Goal: Information Seeking & Learning: Check status

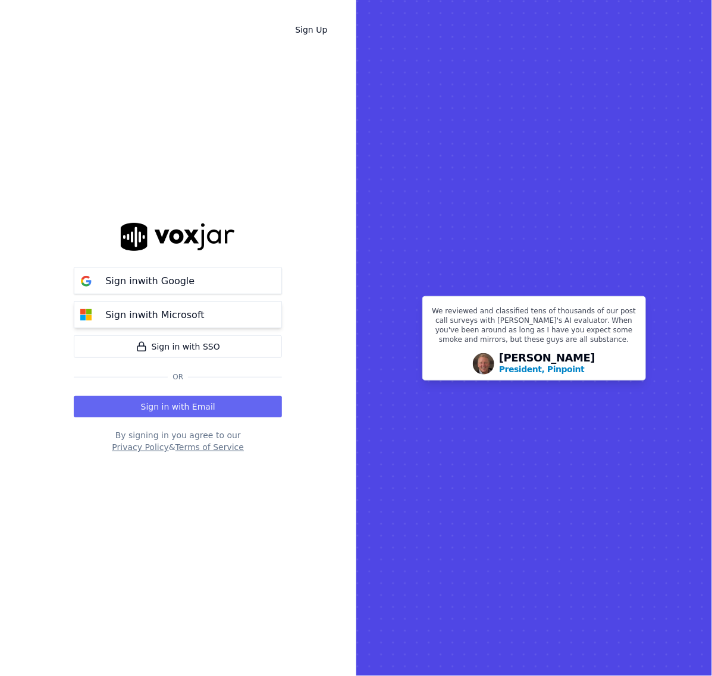
click at [139, 306] on button "Sign in with Microsoft" at bounding box center [178, 315] width 208 height 27
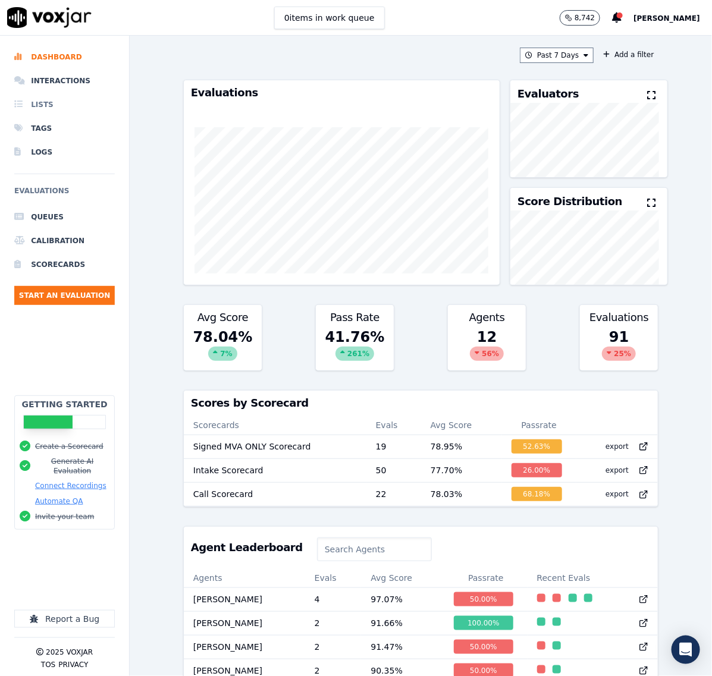
click at [32, 101] on li "Lists" at bounding box center [64, 105] width 101 height 24
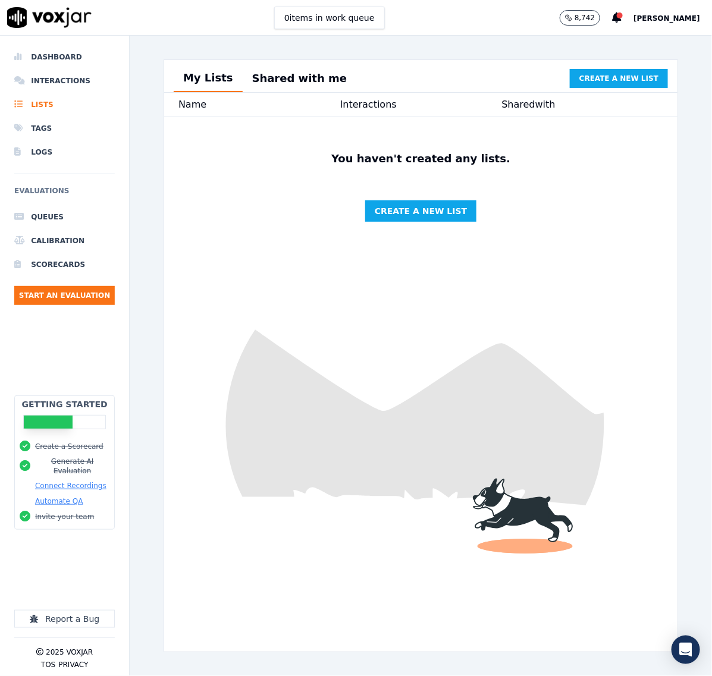
click at [274, 81] on button "Shared with me" at bounding box center [300, 78] width 114 height 26
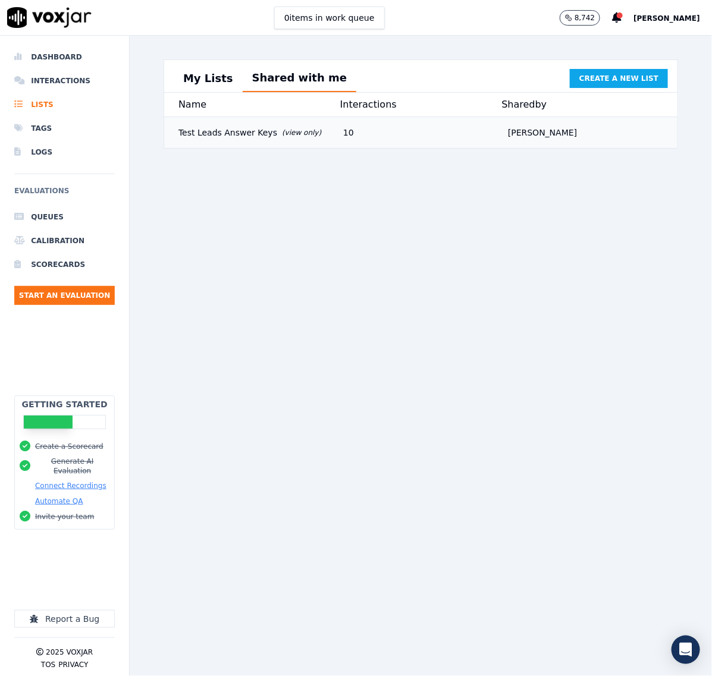
click at [215, 143] on div "Test Leads Answer Keys (view only)" at bounding box center [256, 132] width 165 height 21
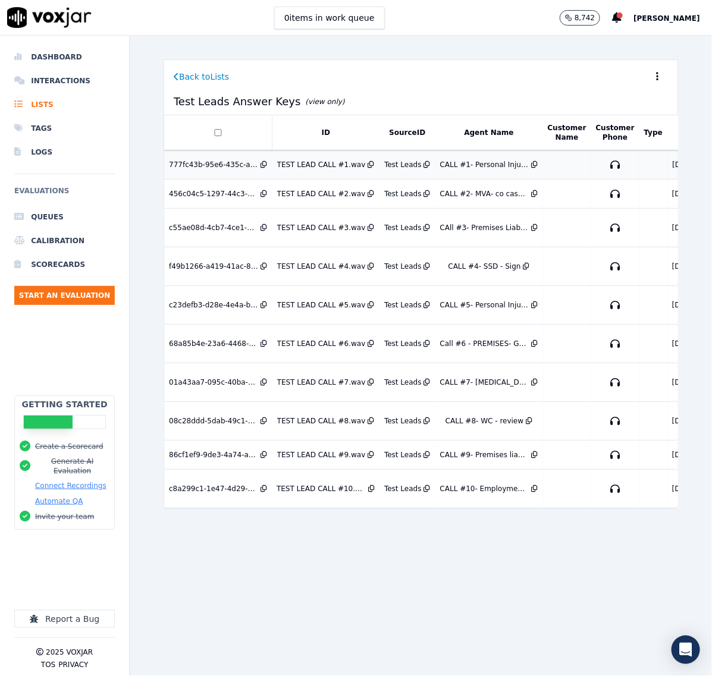
click at [192, 159] on td "777fc43b-95e6-435c-a28c-6f0297f11413" at bounding box center [218, 165] width 108 height 29
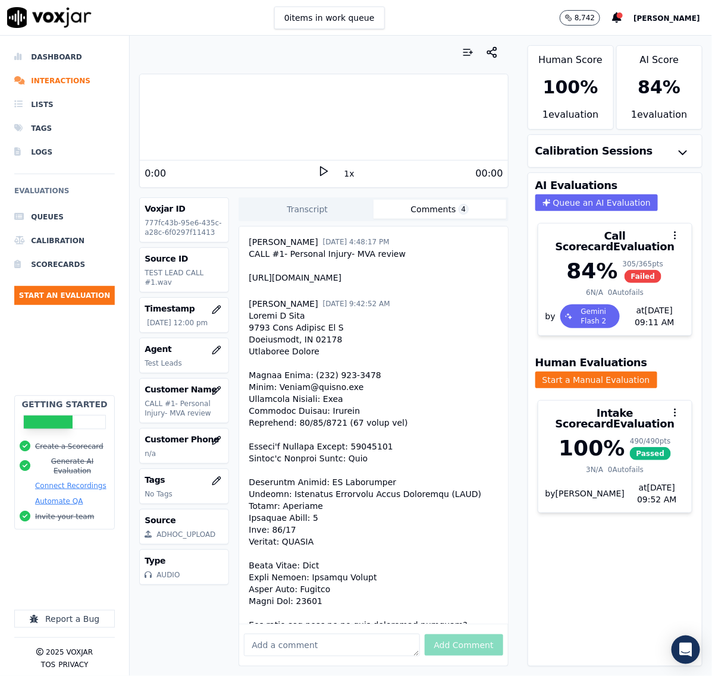
click at [416, 206] on button "Comments 4" at bounding box center [440, 209] width 133 height 19
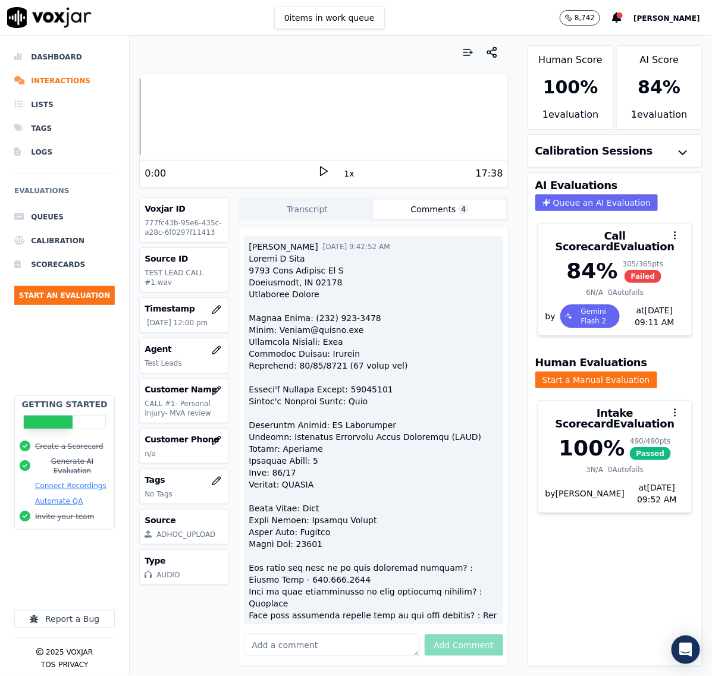
scroll to position [74, 0]
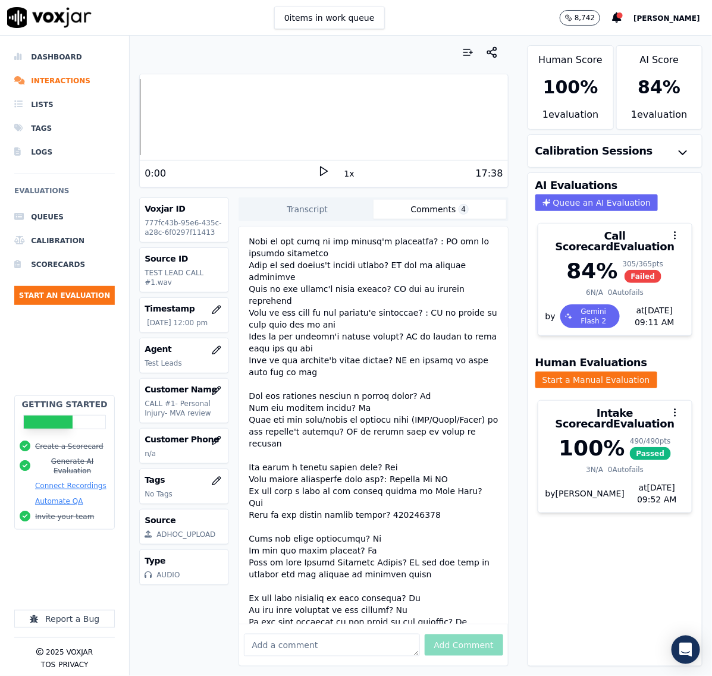
scroll to position [1108, 0]
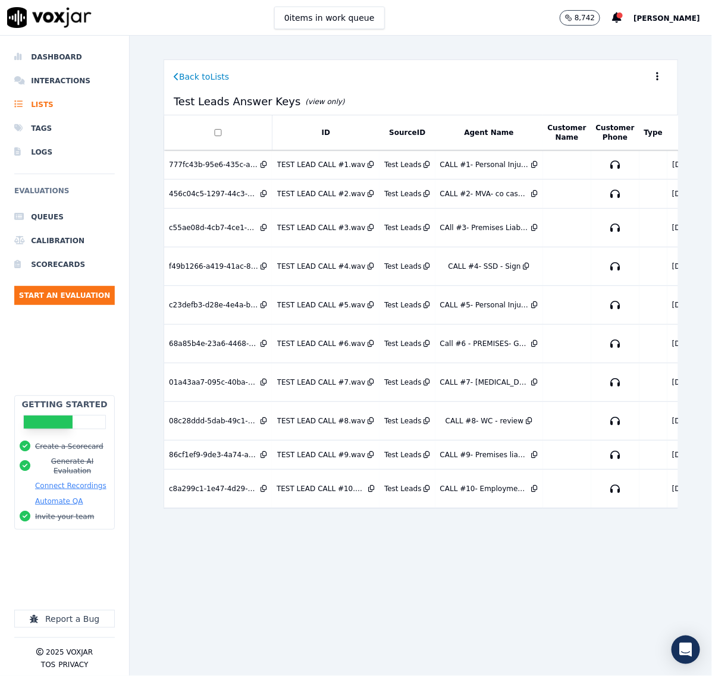
drag, startPoint x: 87, startPoint y: 581, endPoint x: 80, endPoint y: 582, distance: 6.6
click at [89, 581] on div "Getting Started Create a Scorecard Generate AI Evaluation Connect Recordings Au…" at bounding box center [64, 503] width 101 height 215
click at [222, 202] on td "456c04c5-1297-44c3-b575-03be1fd930c3" at bounding box center [218, 194] width 108 height 29
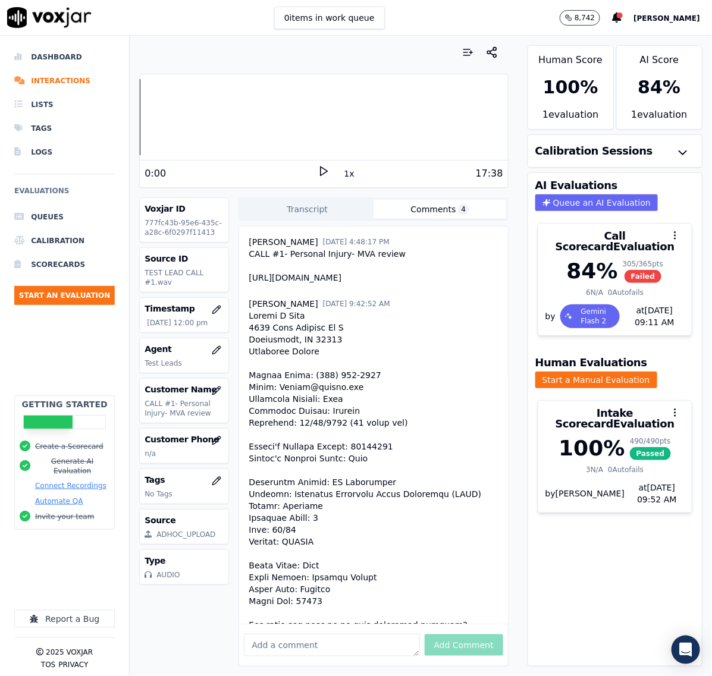
scroll to position [1108, 0]
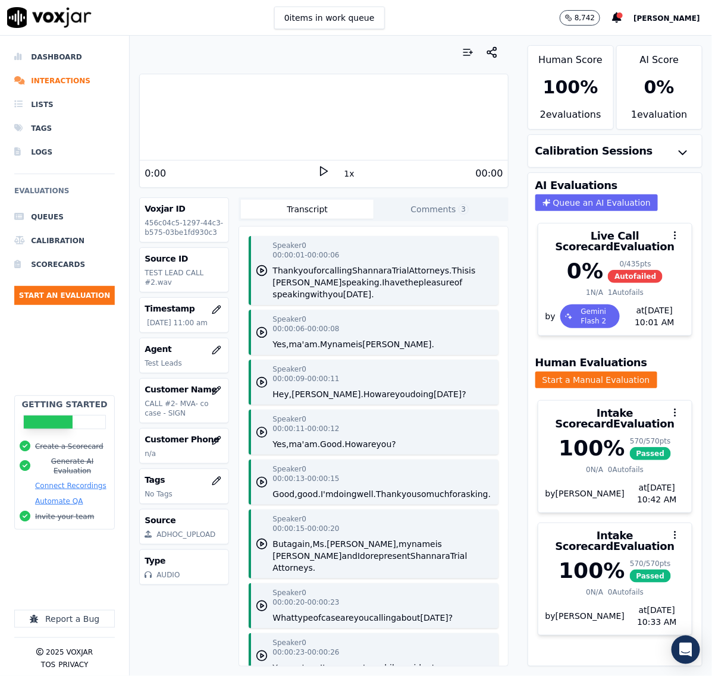
click at [390, 208] on button "Comments 3" at bounding box center [440, 209] width 133 height 19
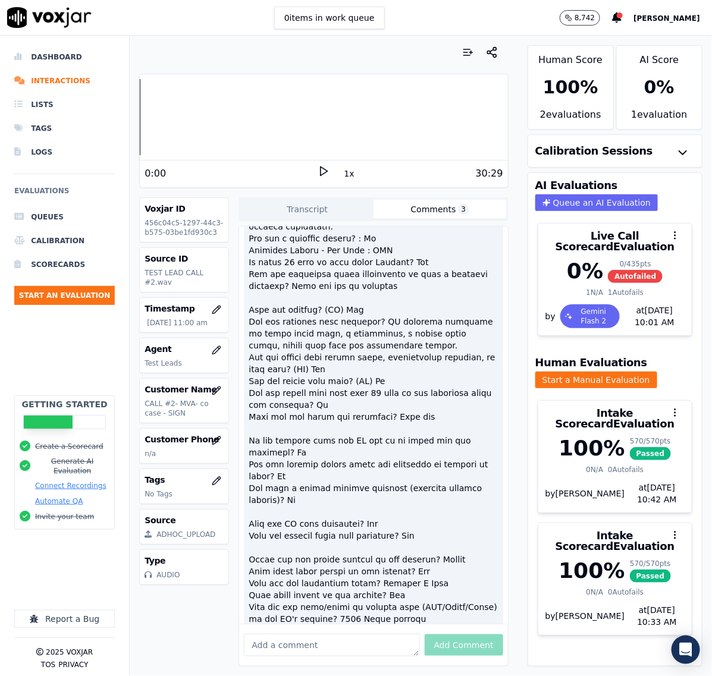
scroll to position [744, 0]
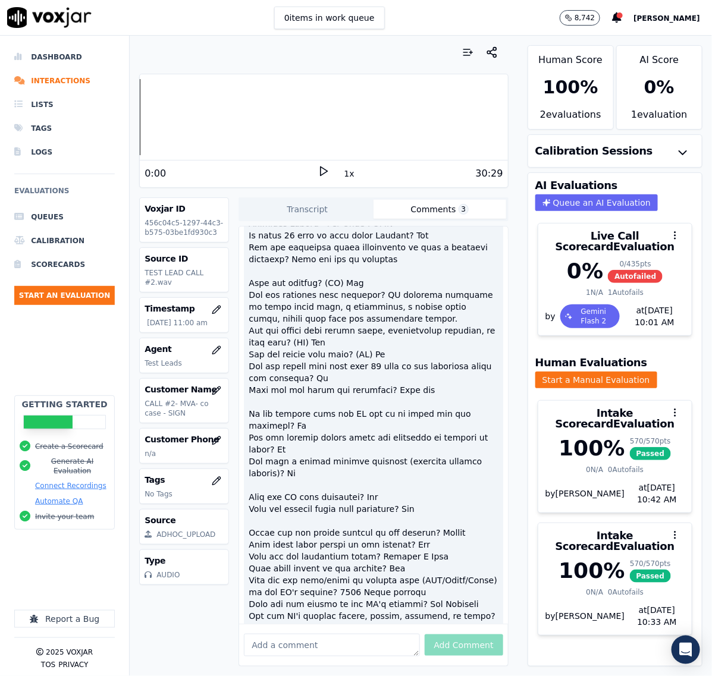
click at [348, 574] on div at bounding box center [373, 343] width 249 height 1678
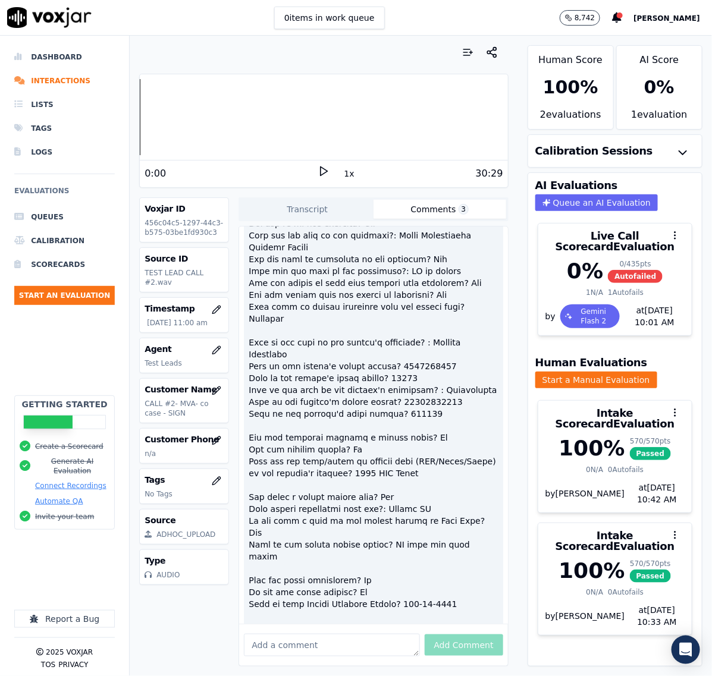
scroll to position [2975, 0]
